Goal: Task Accomplishment & Management: Use online tool/utility

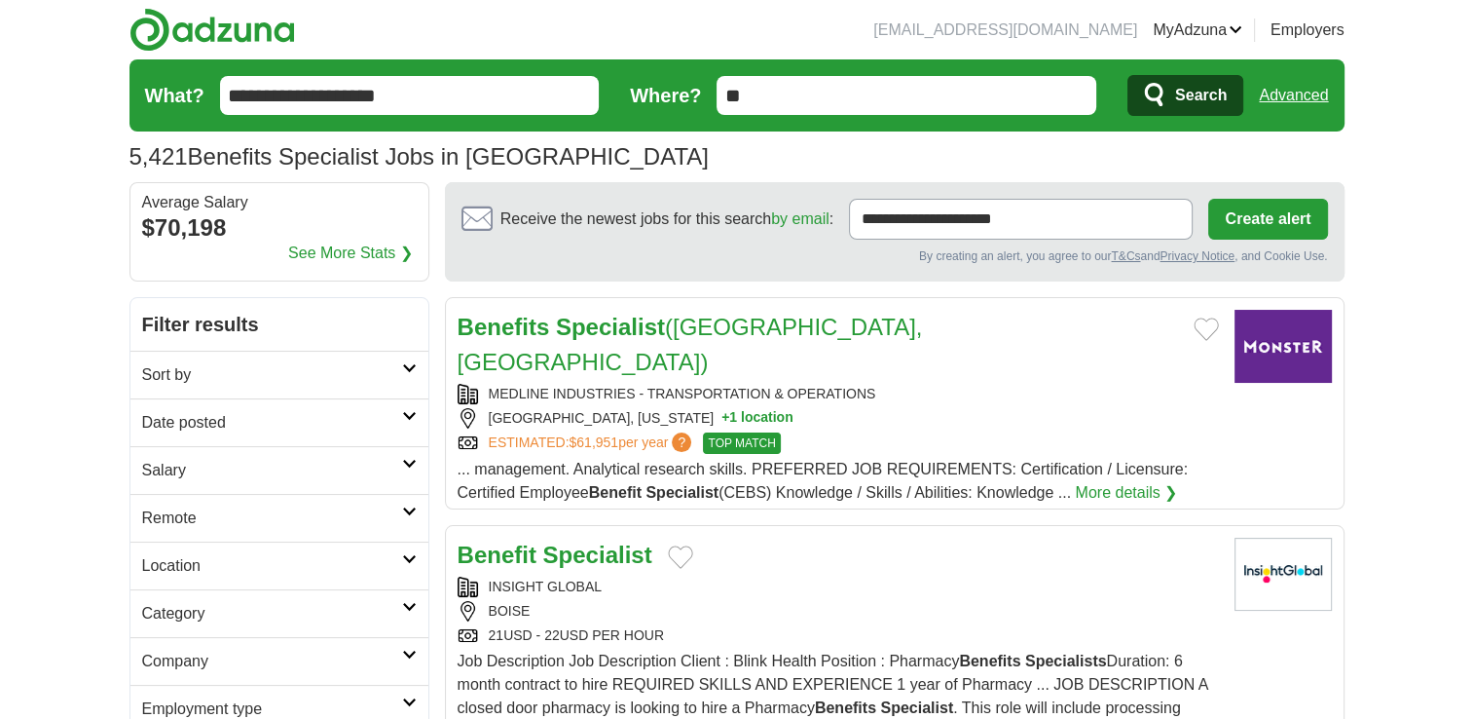
click at [399, 510] on h2 "Remote" at bounding box center [272, 517] width 260 height 23
click at [194, 563] on link "Remote jobs" at bounding box center [186, 564] width 88 height 17
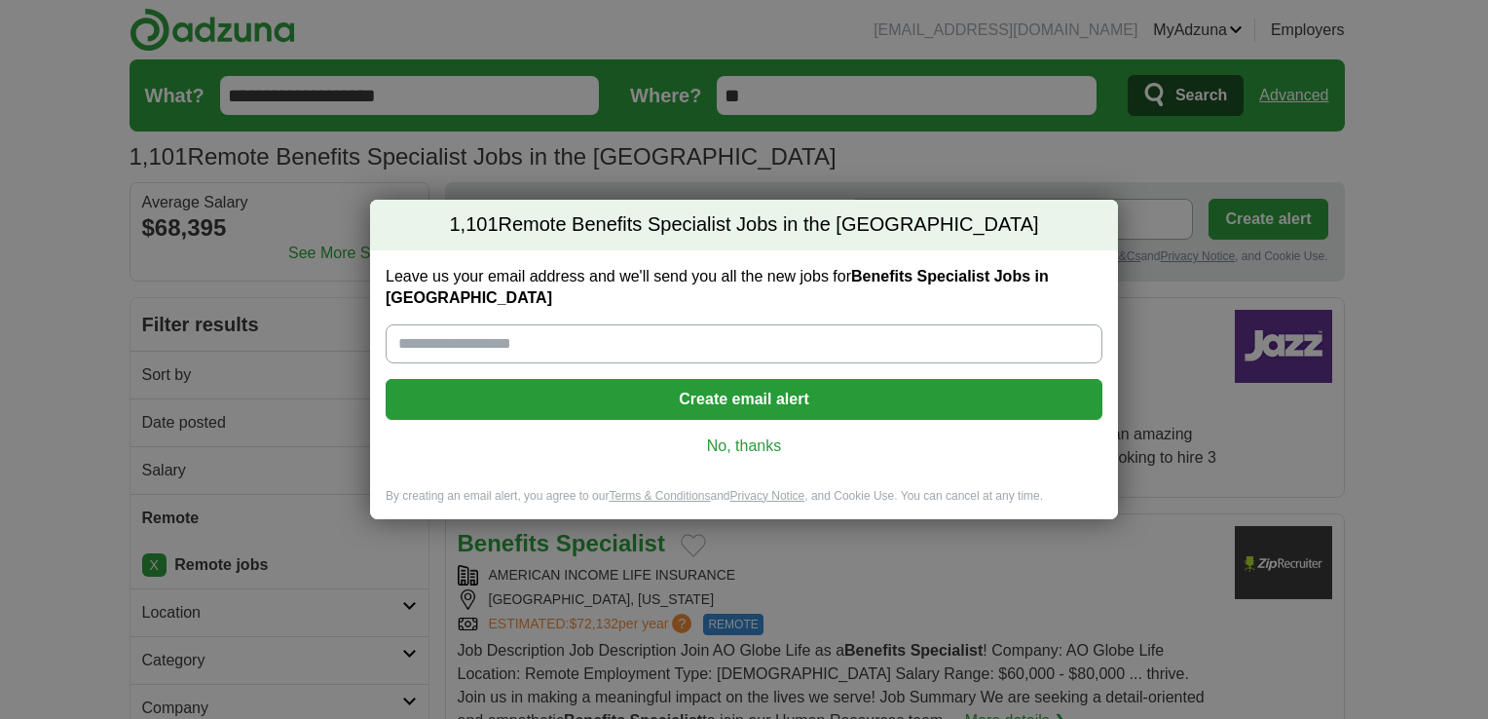
click at [740, 441] on link "No, thanks" at bounding box center [743, 445] width 685 height 21
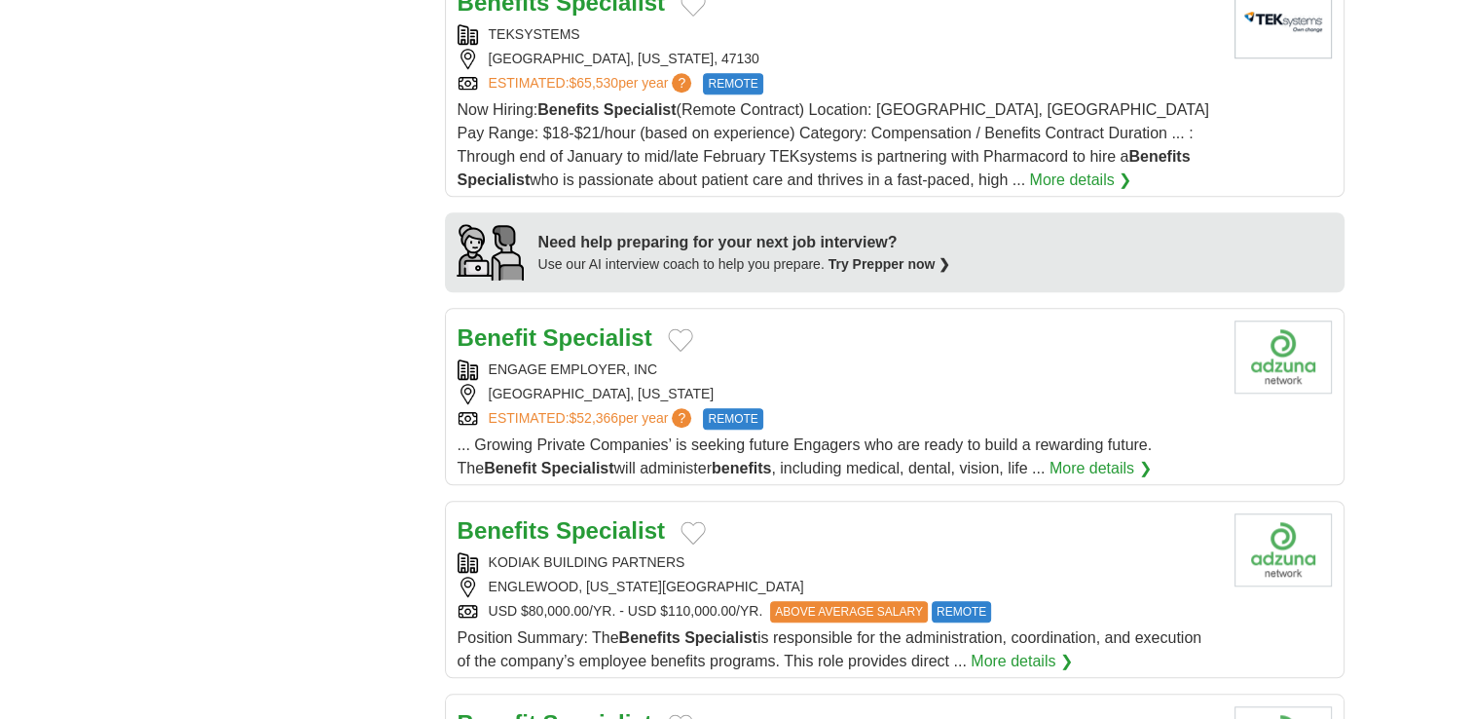
scroll to position [1687, 0]
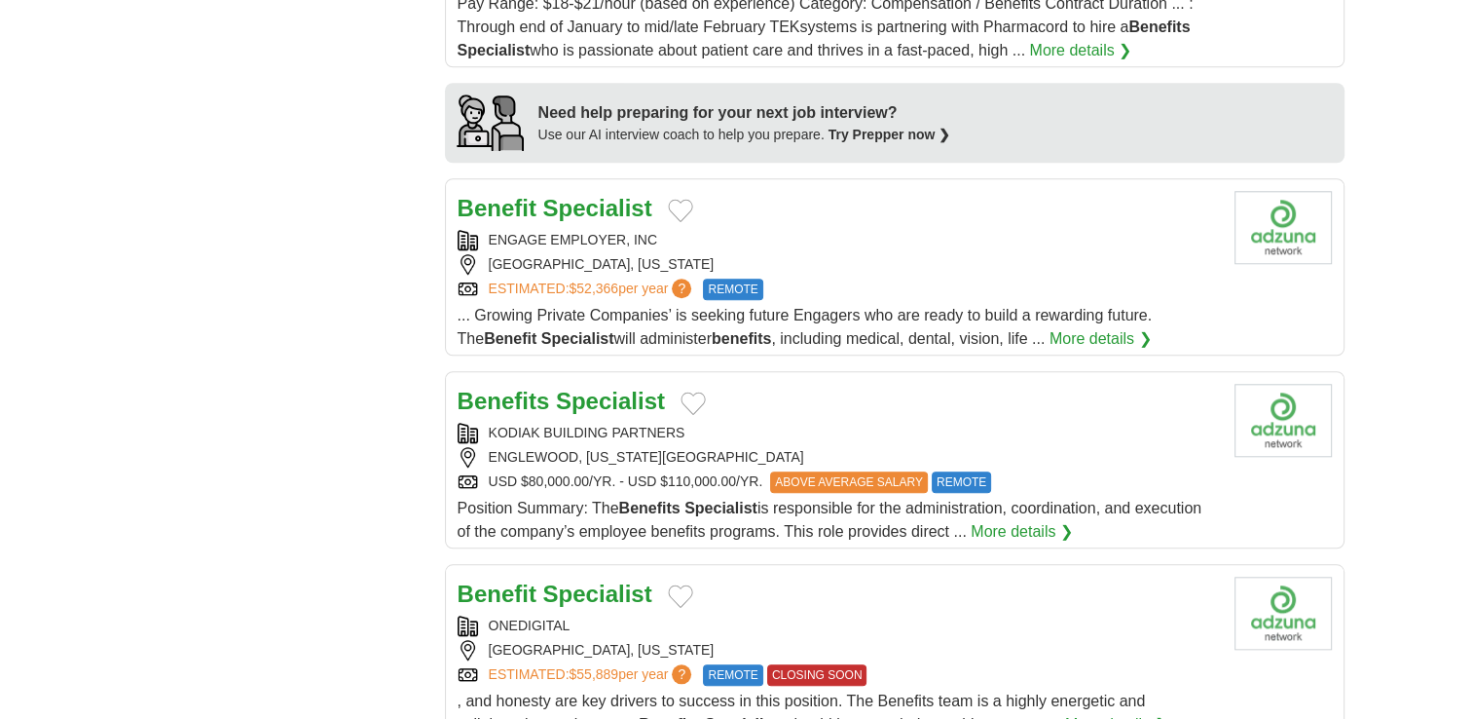
click at [619, 471] on div "USD $80,000.00/YR. - USD $110,000.00/YR. ABOVE AVERAGE SALARY REMOTE" at bounding box center [838, 481] width 761 height 21
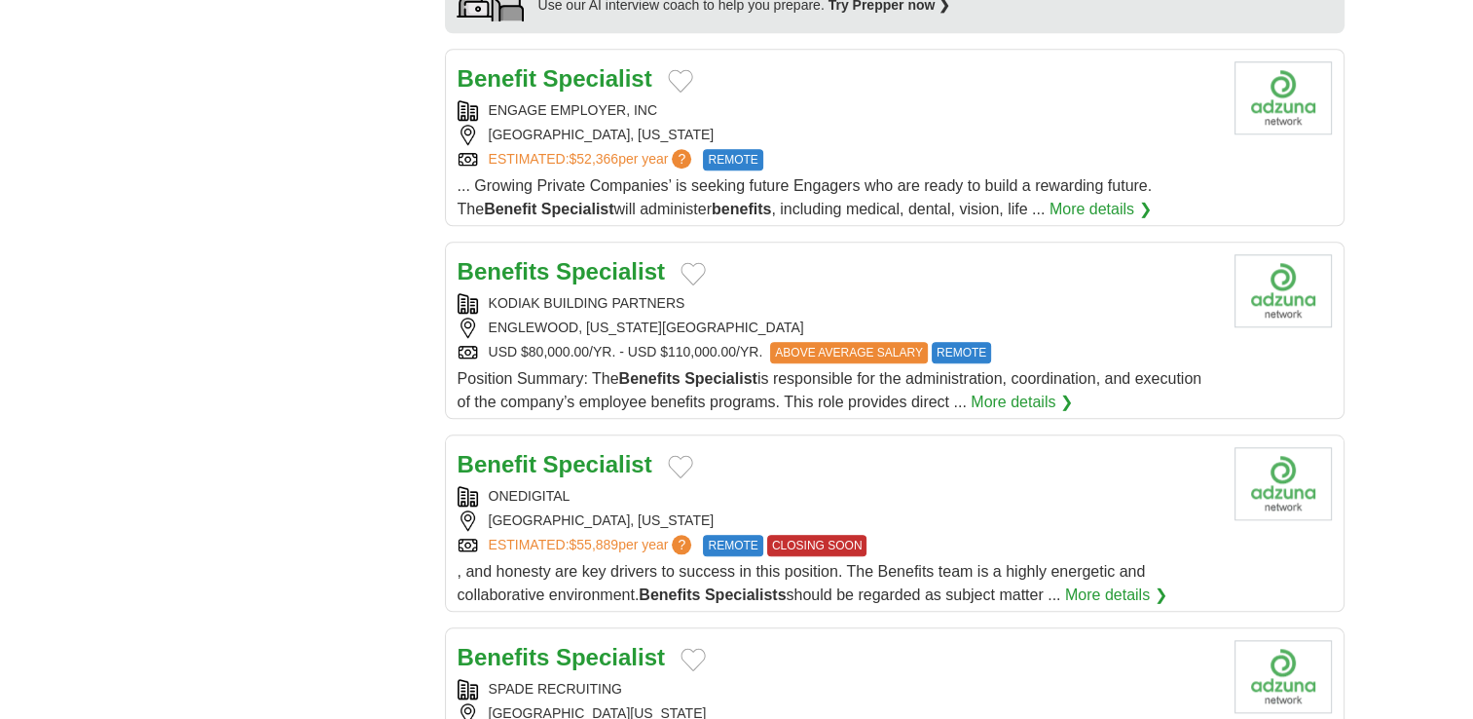
scroll to position [1947, 0]
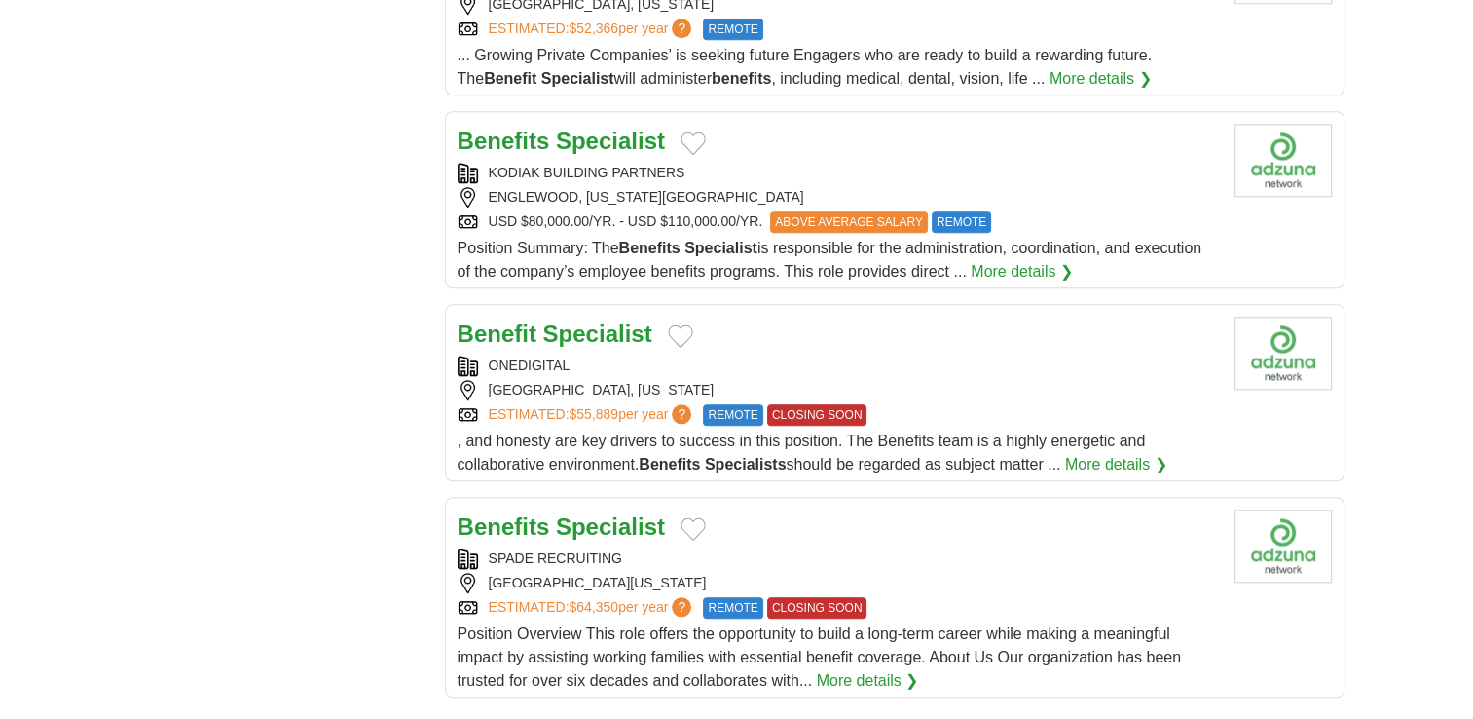
click at [692, 429] on div ", and honesty are key drivers to success in this position. The Benefits team is…" at bounding box center [838, 452] width 761 height 47
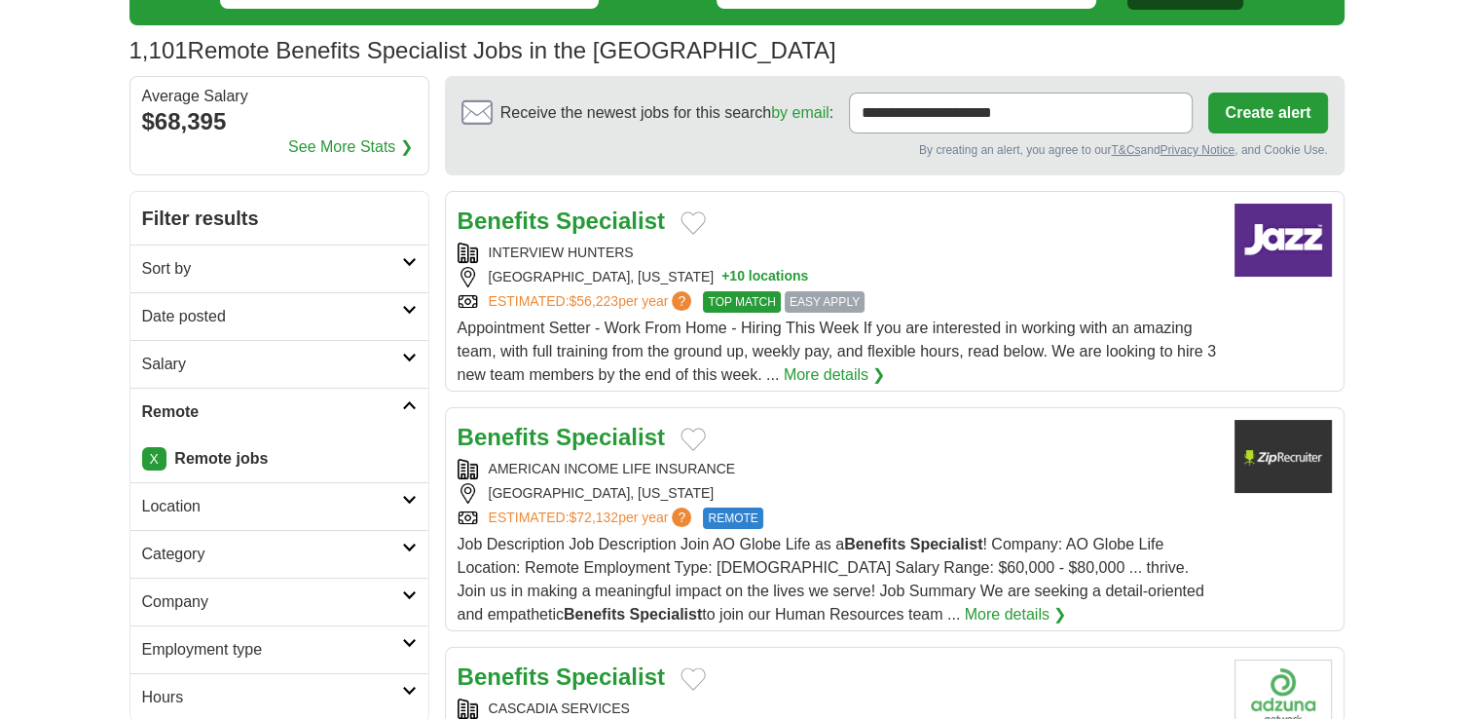
scroll to position [0, 0]
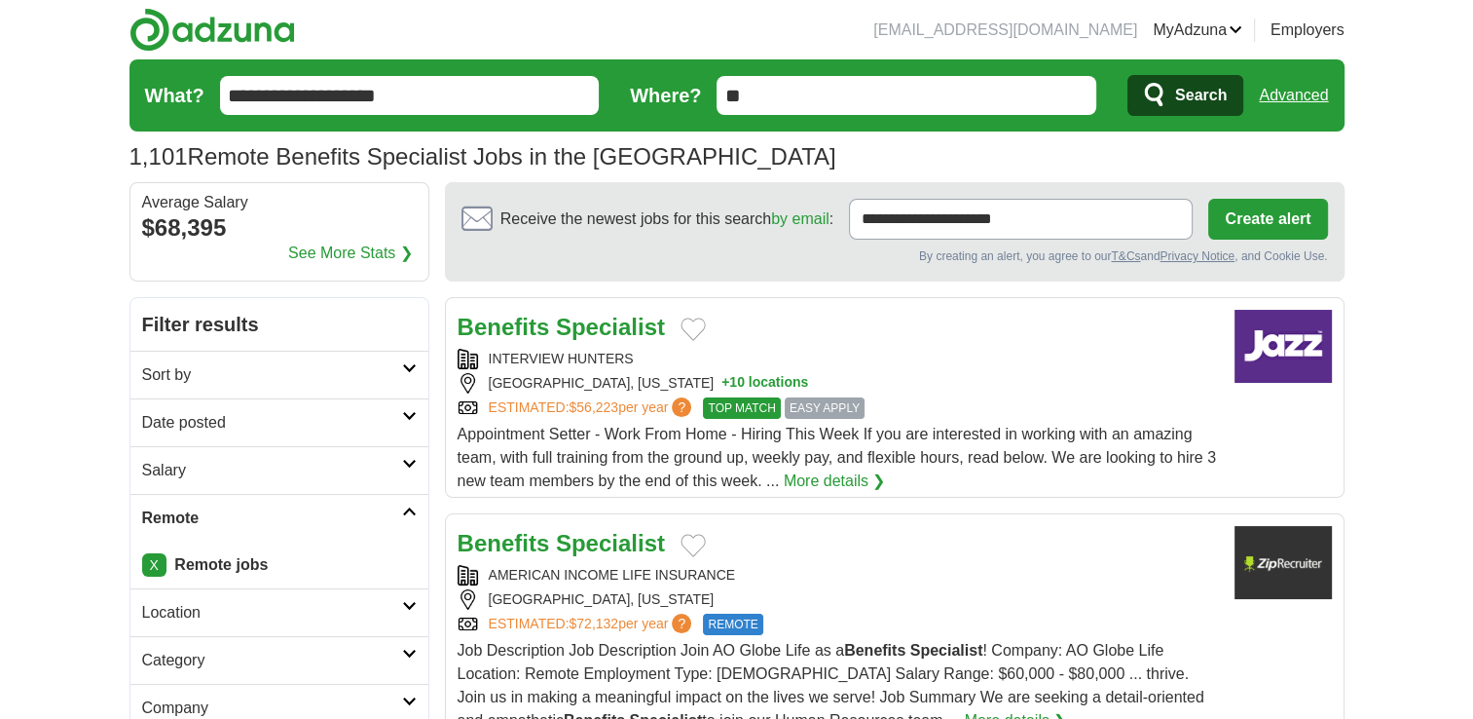
click at [479, 116] on form "**********" at bounding box center [736, 95] width 1215 height 72
click at [468, 86] on input "**********" at bounding box center [410, 95] width 380 height 39
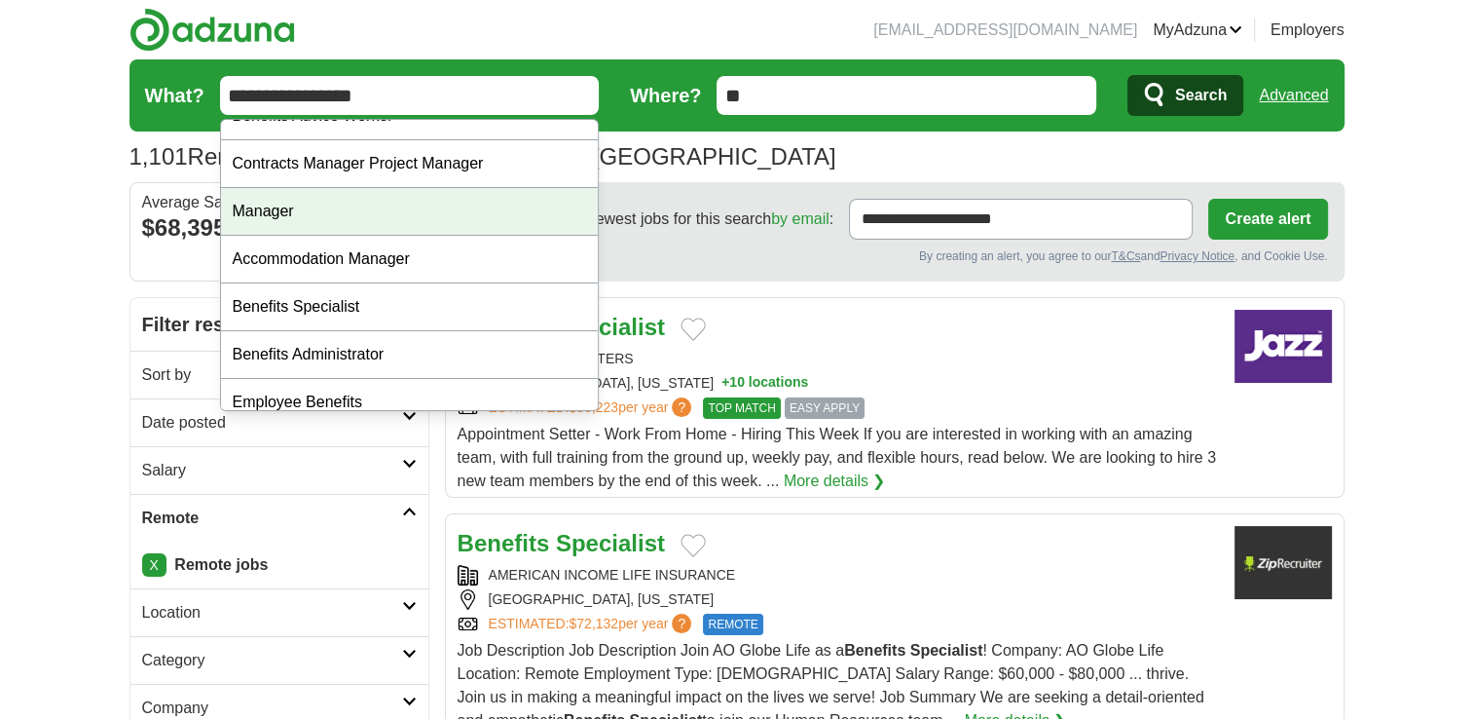
scroll to position [42, 0]
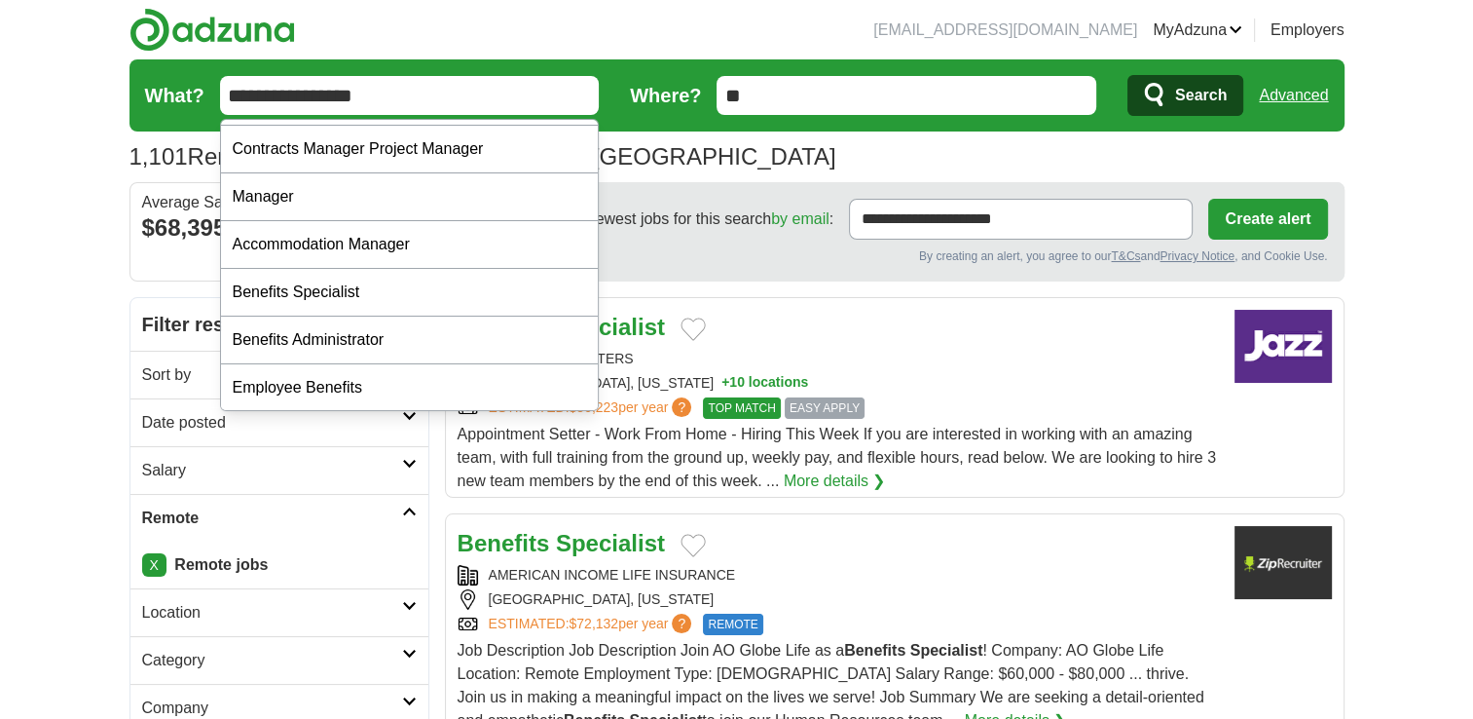
drag, startPoint x: 347, startPoint y: 99, endPoint x: 162, endPoint y: 114, distance: 185.6
click at [162, 114] on form "**********" at bounding box center [736, 95] width 1215 height 72
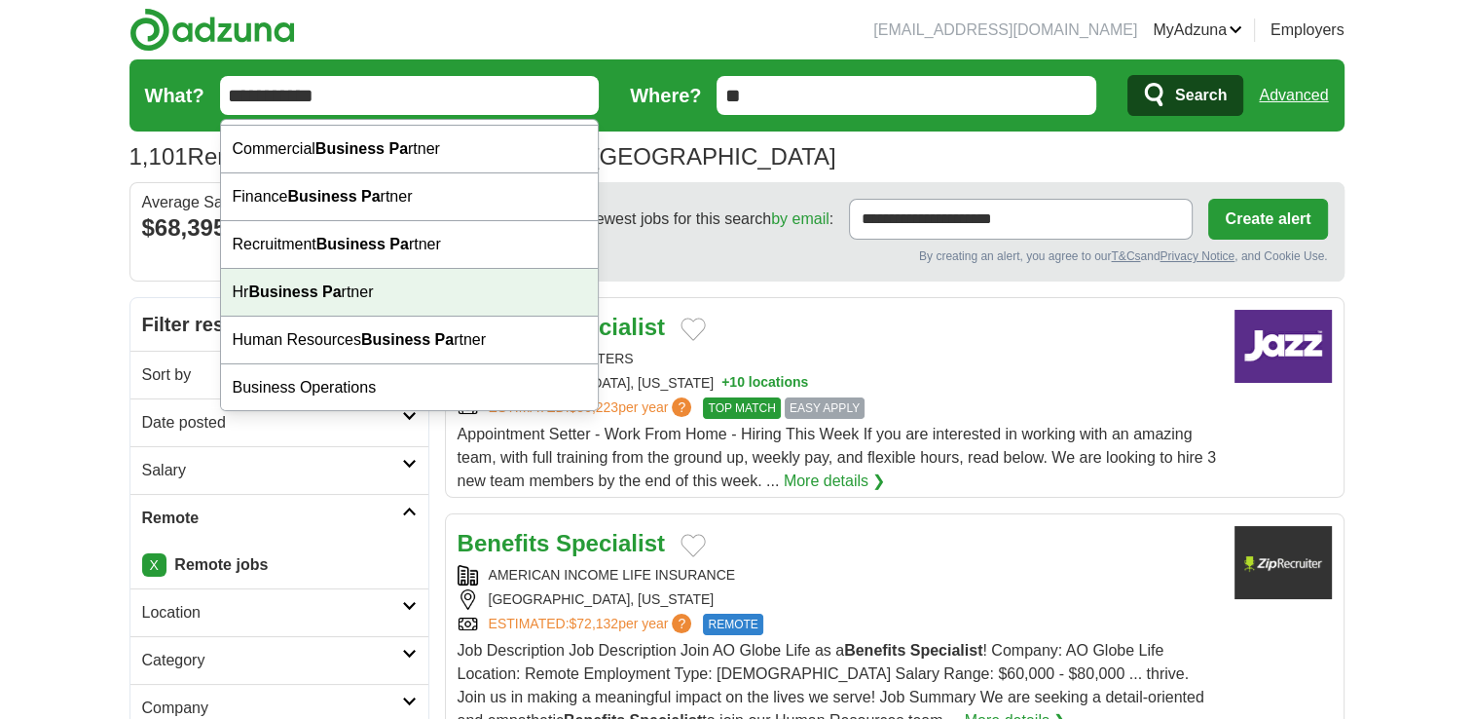
click at [346, 300] on div "Hr Business Pa rtner" at bounding box center [410, 293] width 378 height 48
type input "**********"
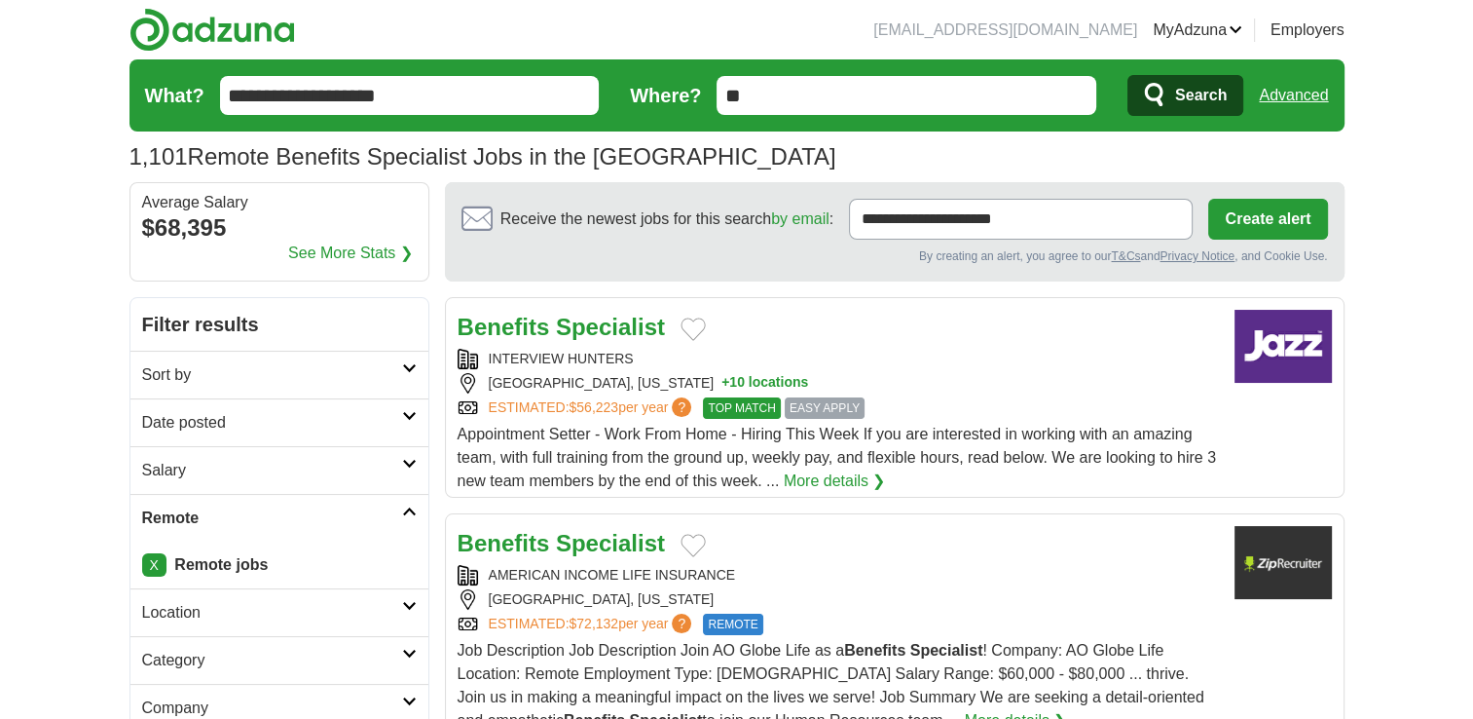
click at [1225, 98] on span "Search" at bounding box center [1201, 95] width 52 height 39
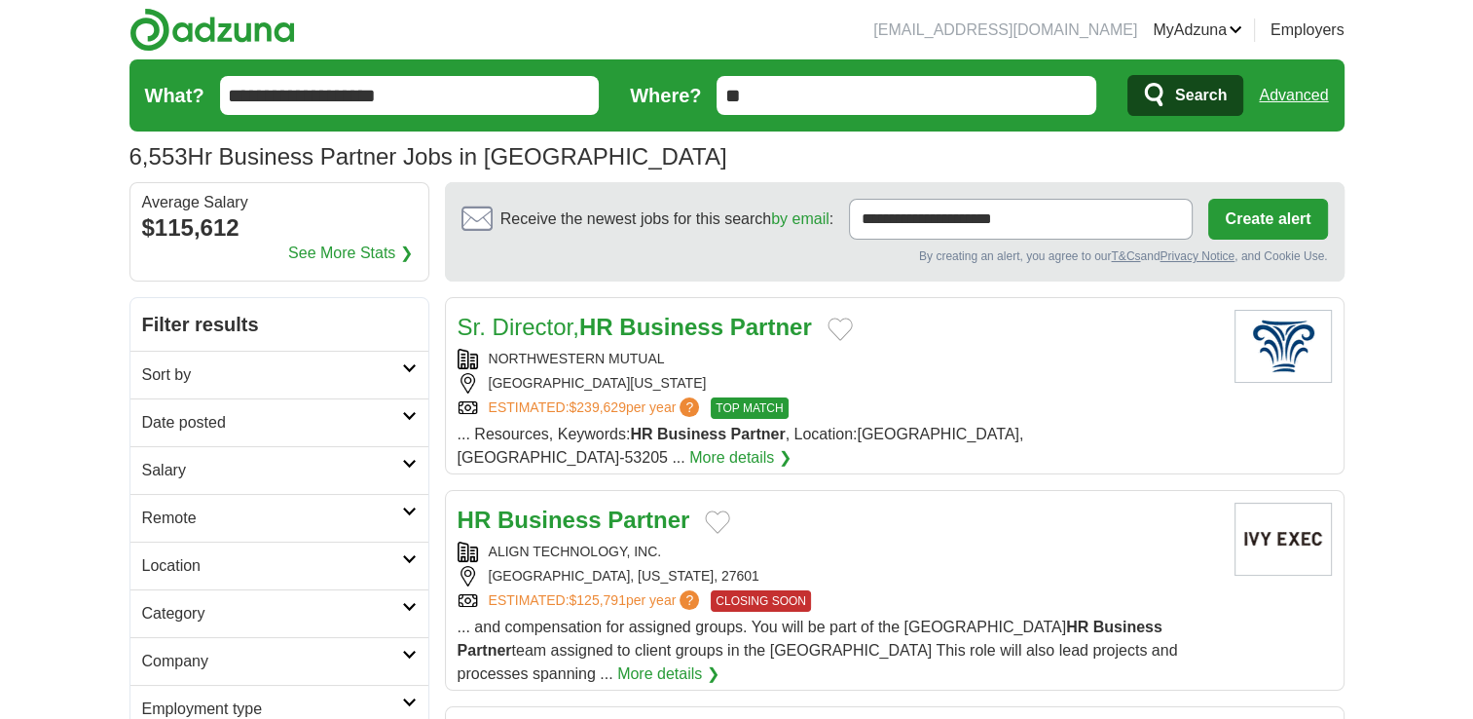
click at [407, 506] on icon at bounding box center [409, 511] width 15 height 10
click at [218, 559] on link "Remote jobs" at bounding box center [186, 564] width 88 height 17
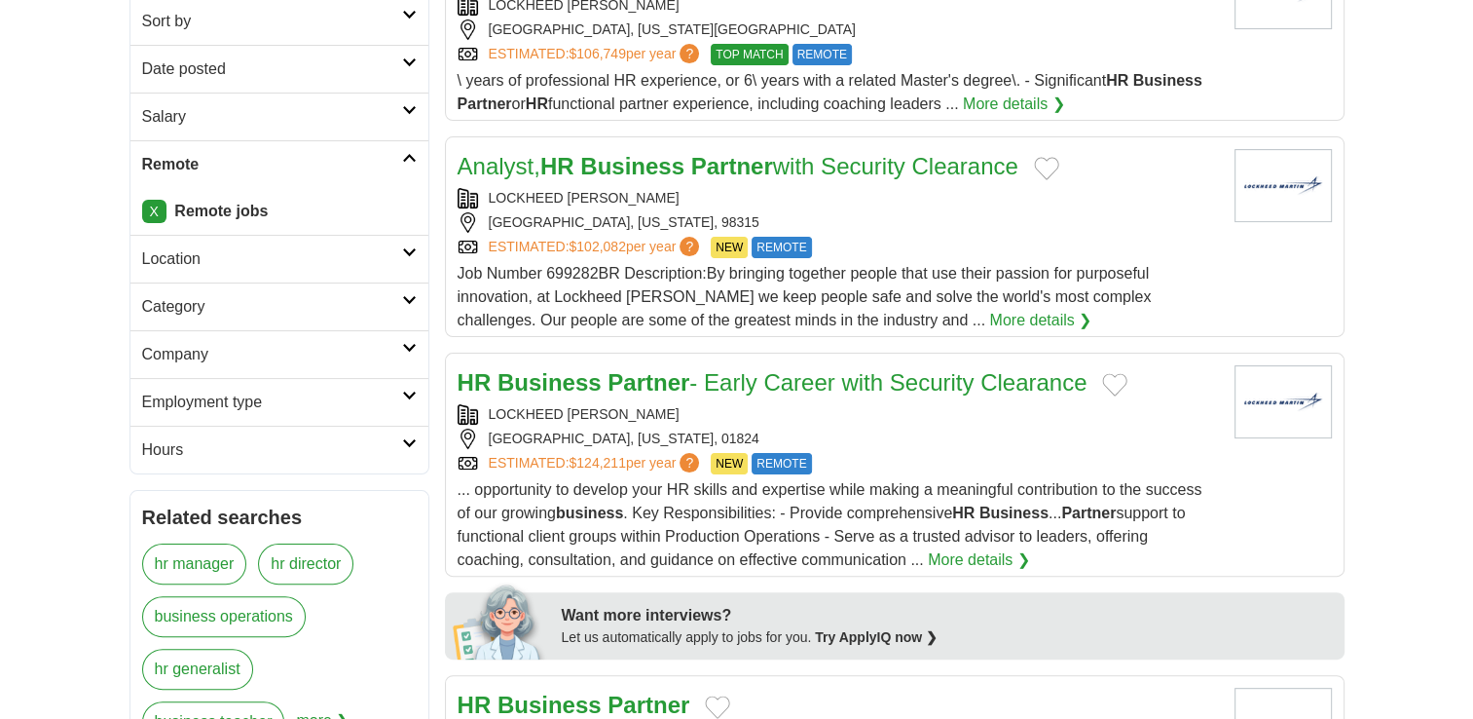
scroll to position [389, 0]
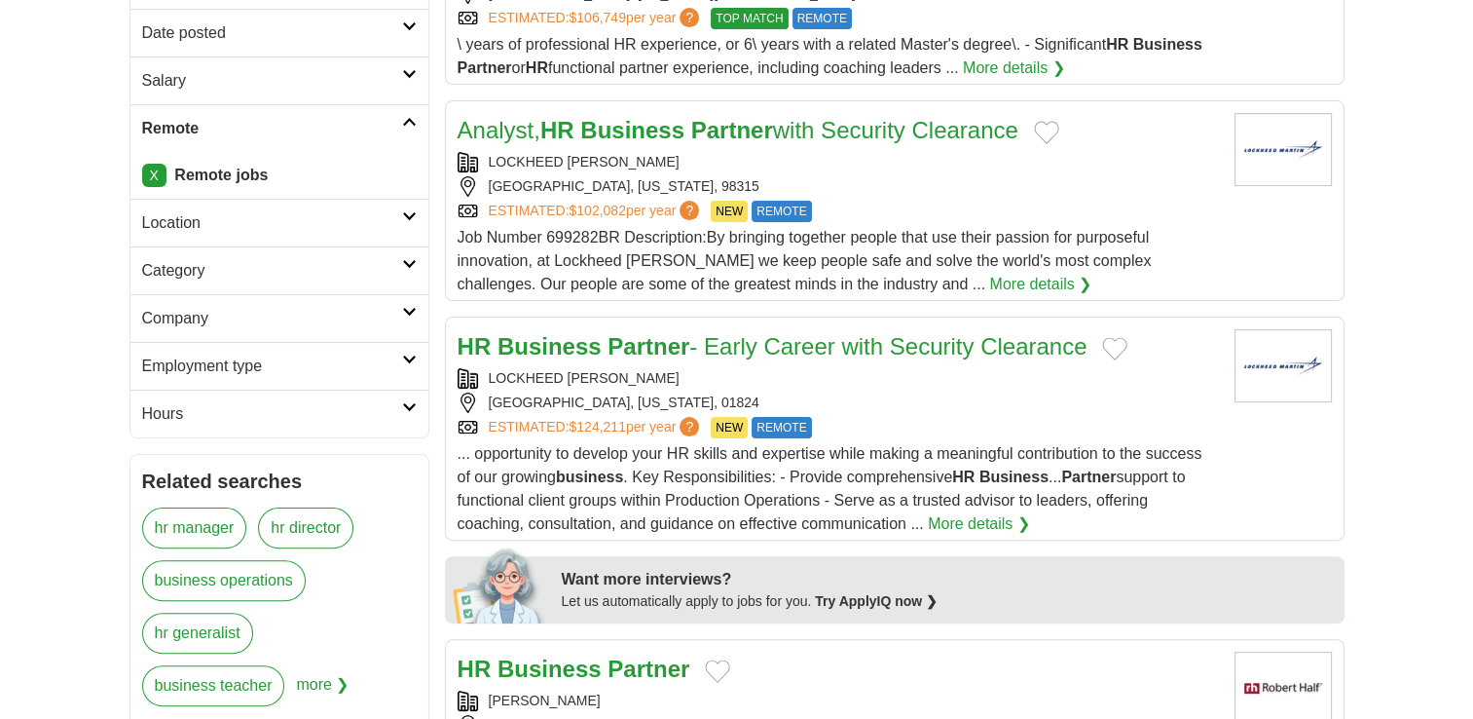
click at [1004, 417] on div "ESTIMATED: $124,211 per year ? NEW REMOTE" at bounding box center [838, 427] width 761 height 21
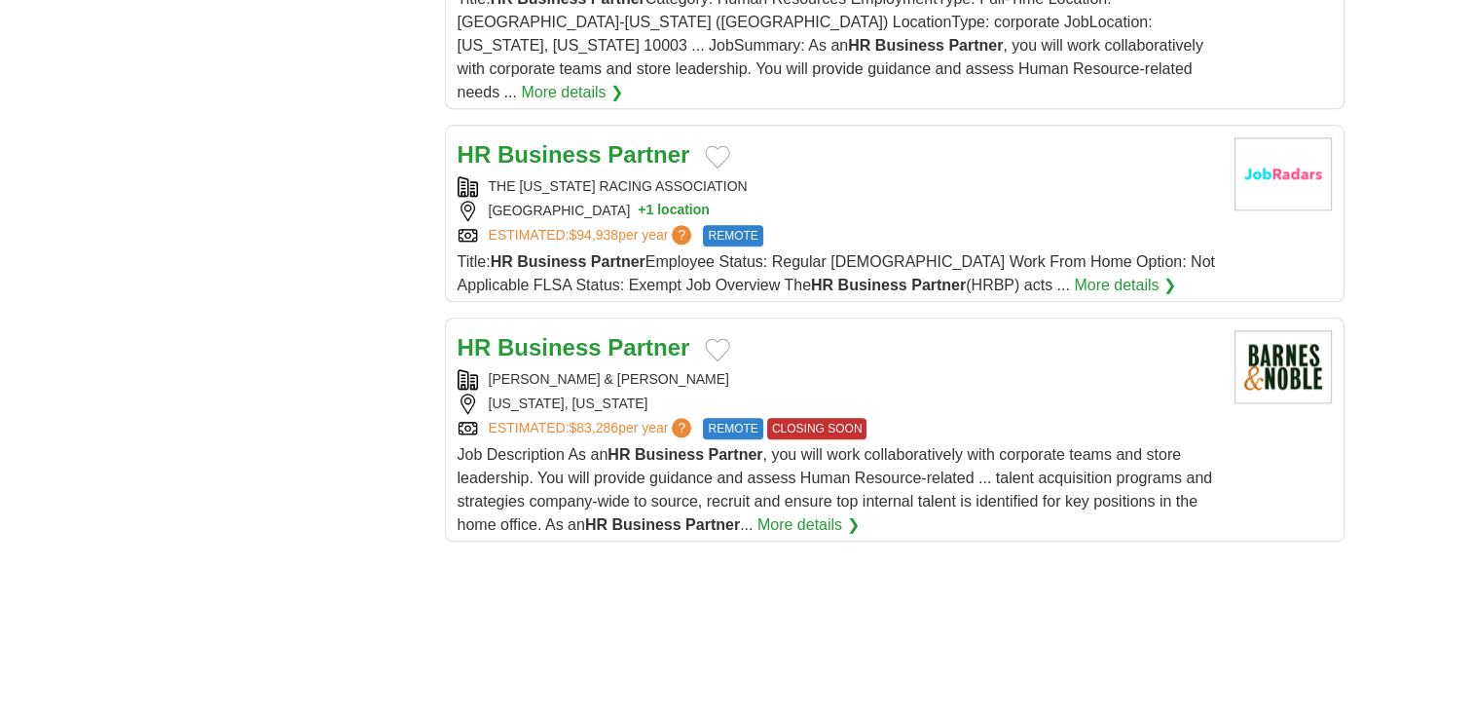
scroll to position [2206, 0]
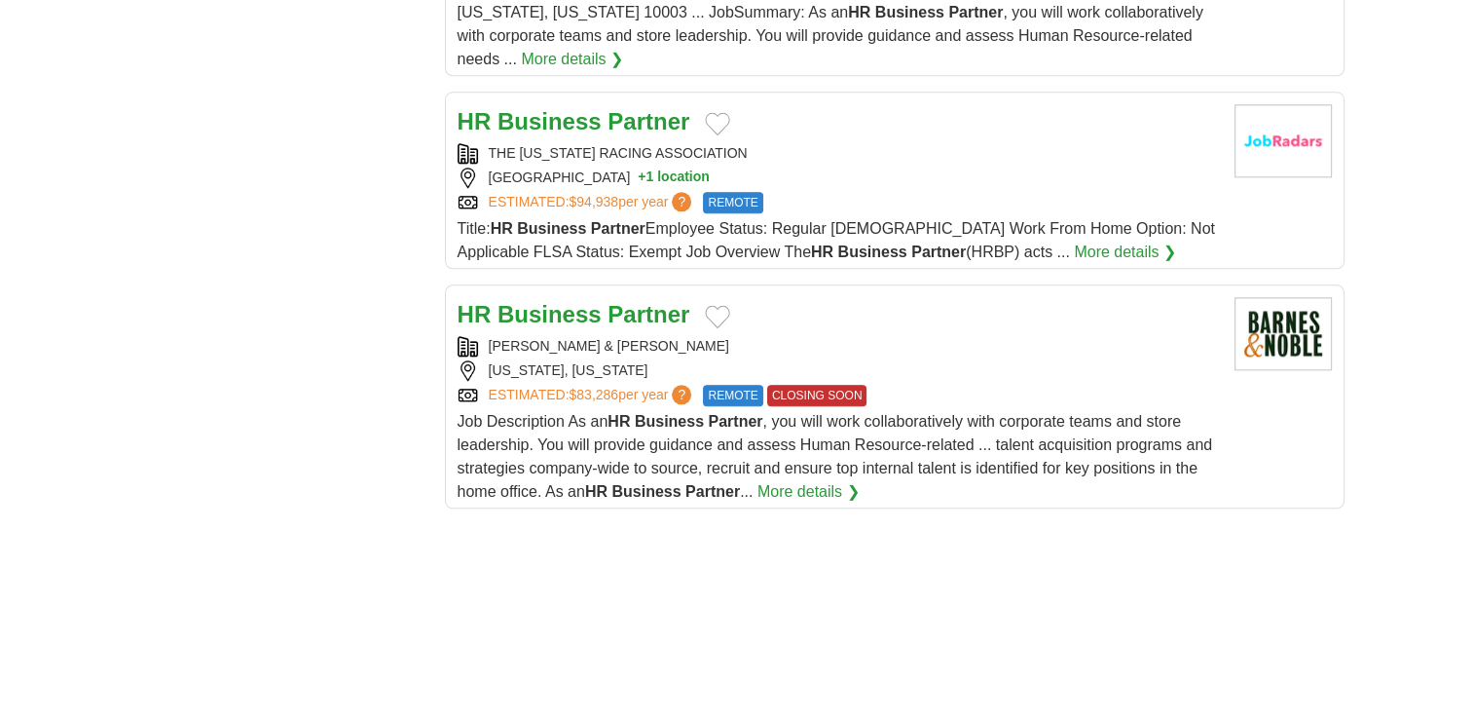
click at [948, 192] on div "ESTIMATED: $94,938 per year ? REMOTE" at bounding box center [838, 202] width 761 height 21
